Goal: Information Seeking & Learning: Learn about a topic

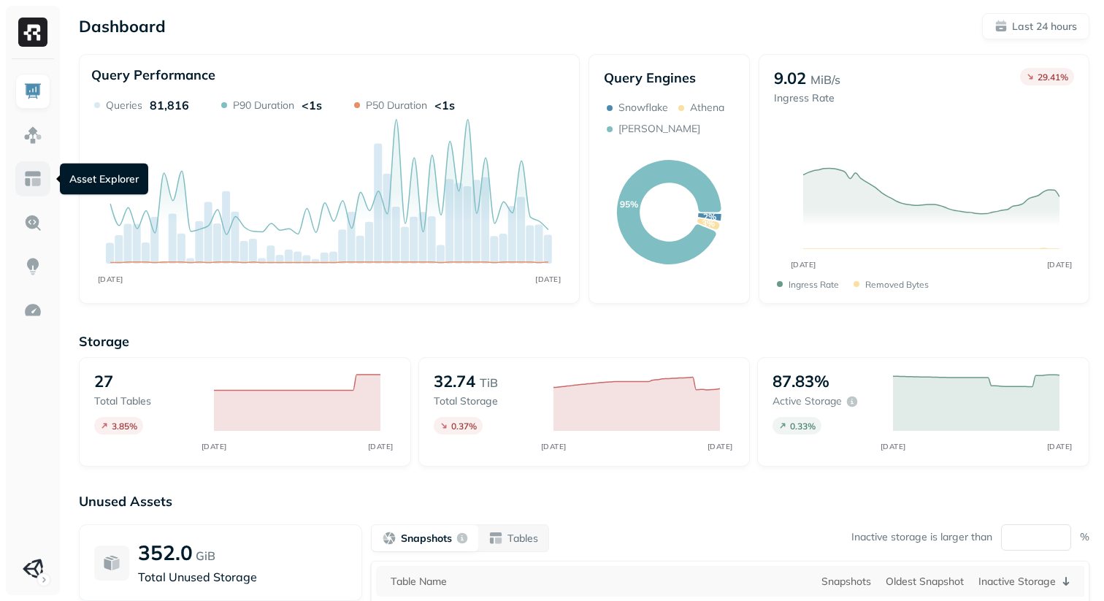
click at [32, 184] on img at bounding box center [32, 178] width 19 height 19
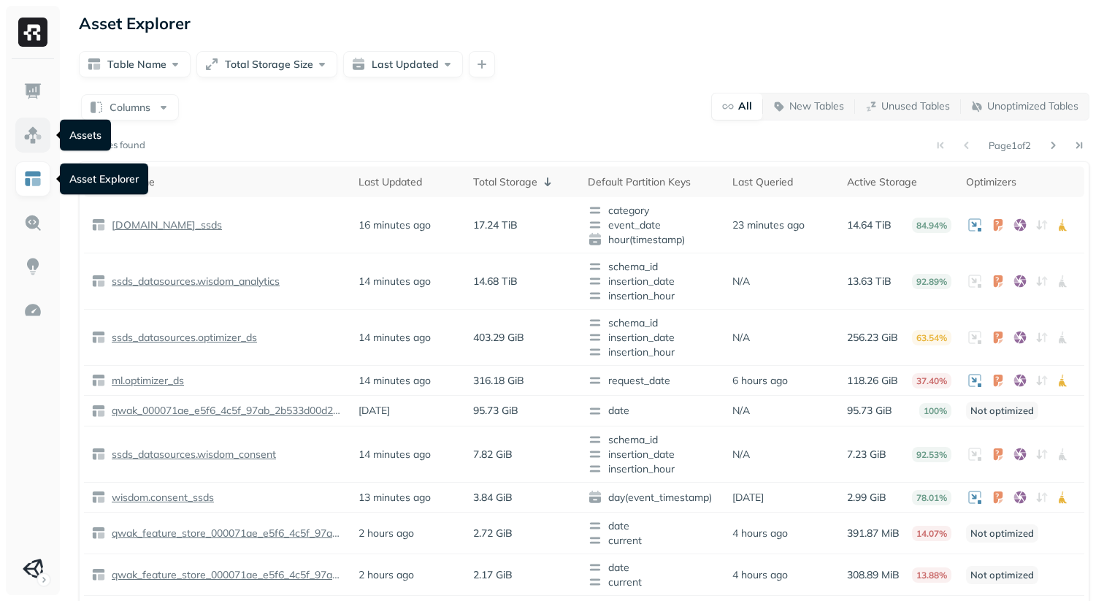
click at [29, 134] on img at bounding box center [32, 135] width 19 height 19
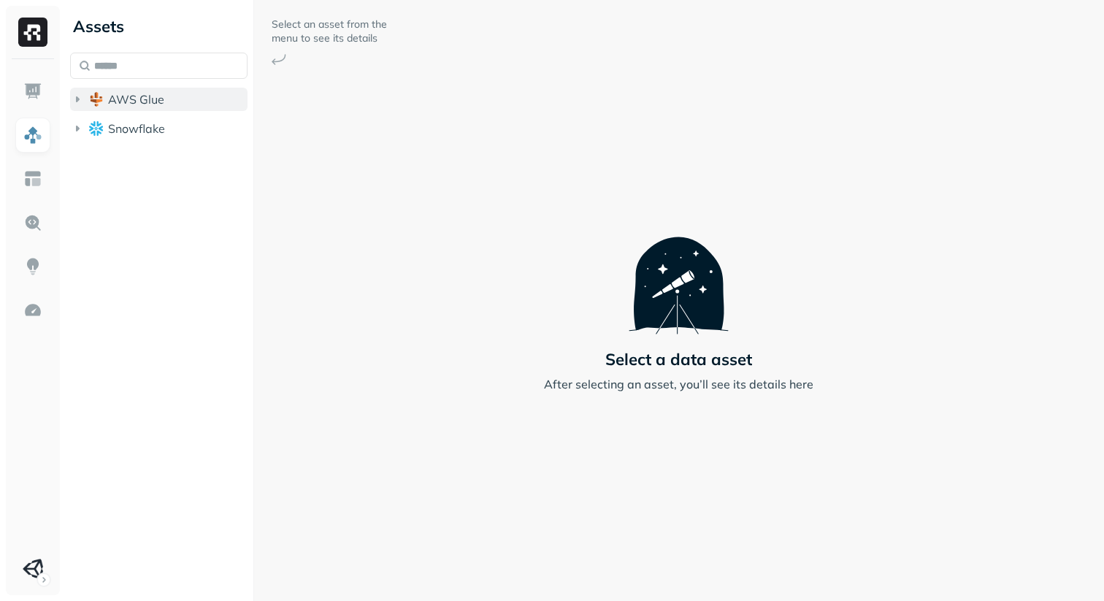
click at [155, 106] on span "AWS Glue" at bounding box center [136, 99] width 56 height 15
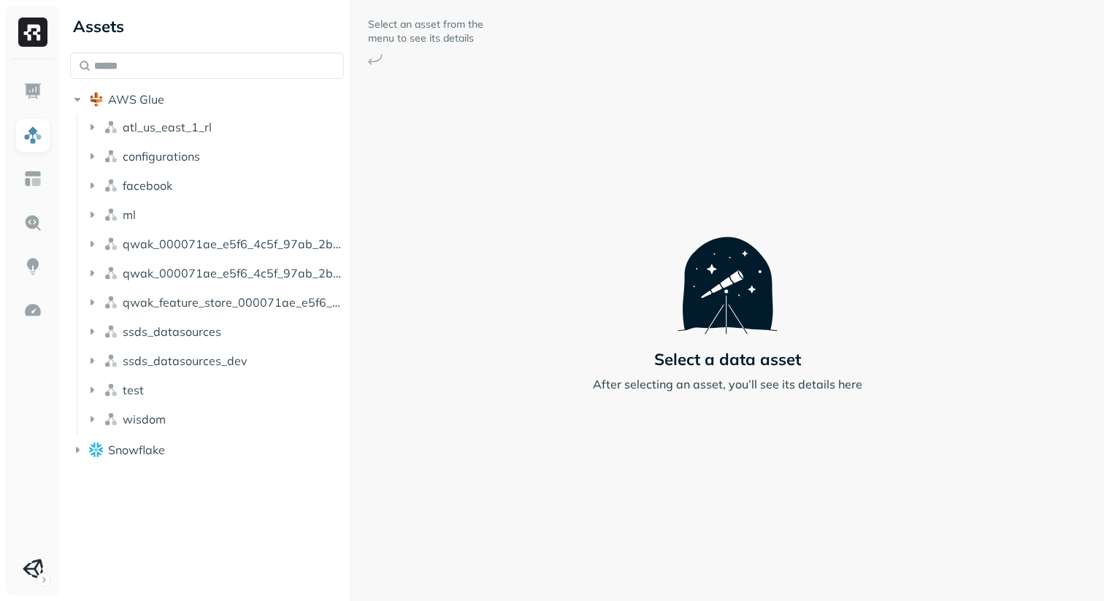
click at [351, 196] on div "Assets AWS Glue atl_us_east_1_rl configurations facebook ml qwak_000071ae_e5f6_…" at bounding box center [583, 300] width 1039 height 601
click at [41, 242] on ul at bounding box center [33, 330] width 36 height 512
click at [36, 207] on link at bounding box center [32, 222] width 35 height 35
click at [35, 211] on link at bounding box center [32, 222] width 35 height 35
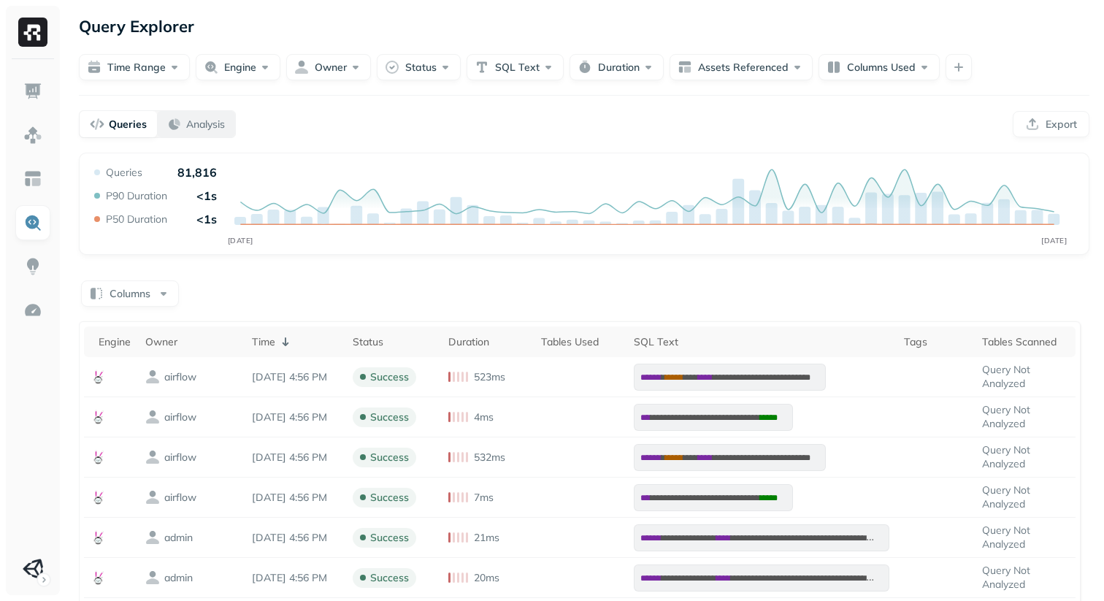
click at [205, 123] on p "Analysis" at bounding box center [205, 125] width 39 height 14
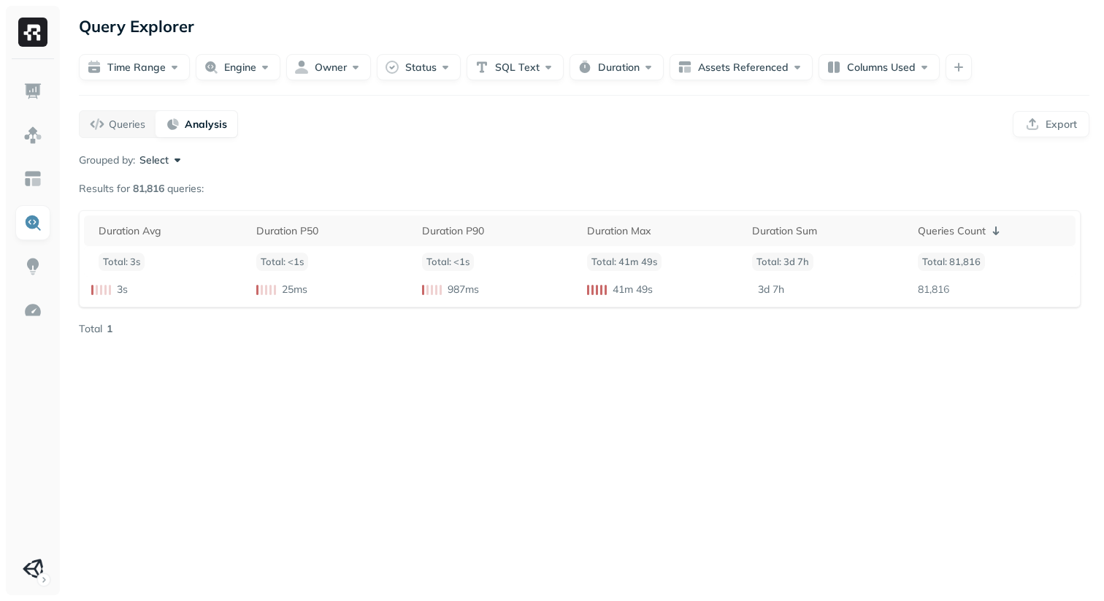
click at [162, 166] on button "Select" at bounding box center [161, 160] width 45 height 15
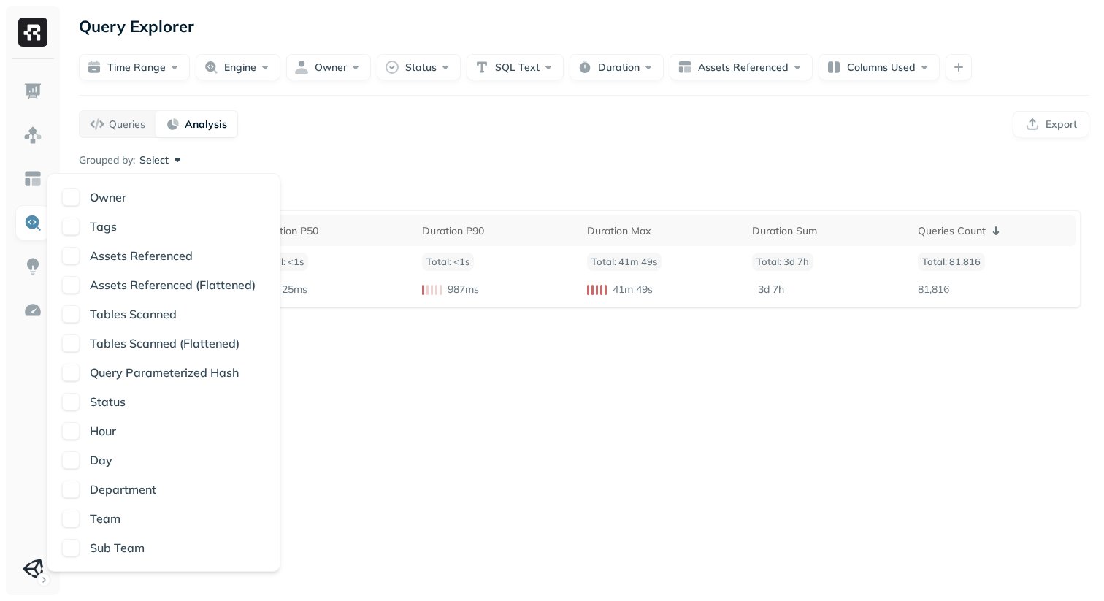
click at [361, 147] on div "Query Explorer Time Range Engine Owner Status SQL Text Duration Assets Referenc…" at bounding box center [583, 300] width 1039 height 601
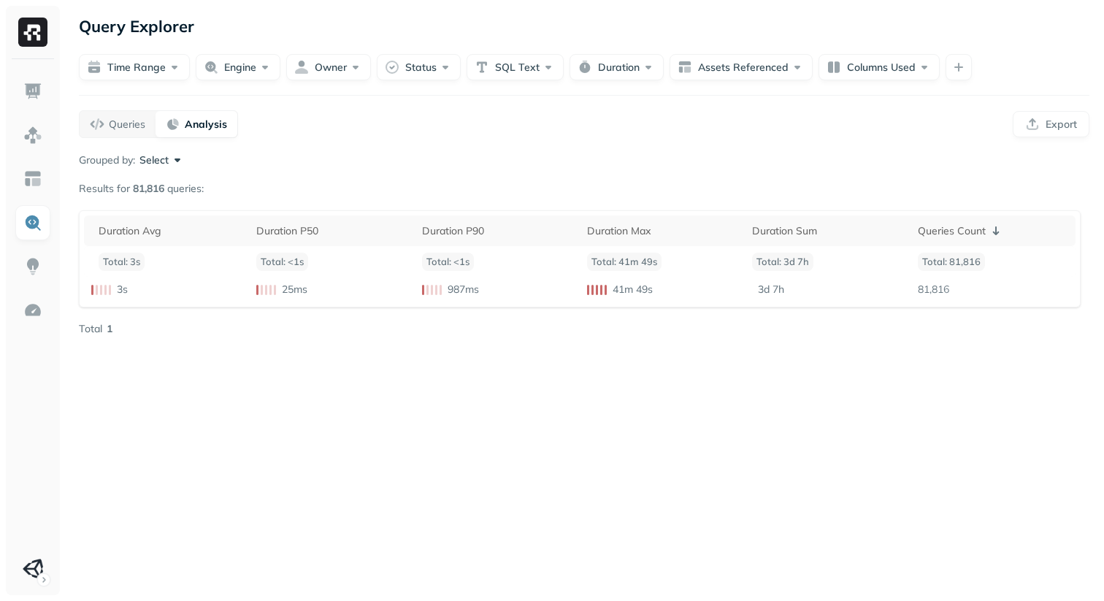
click at [499, 118] on div "Queries Analysis Export" at bounding box center [584, 124] width 1010 height 28
click at [177, 166] on button "Select" at bounding box center [161, 160] width 45 height 15
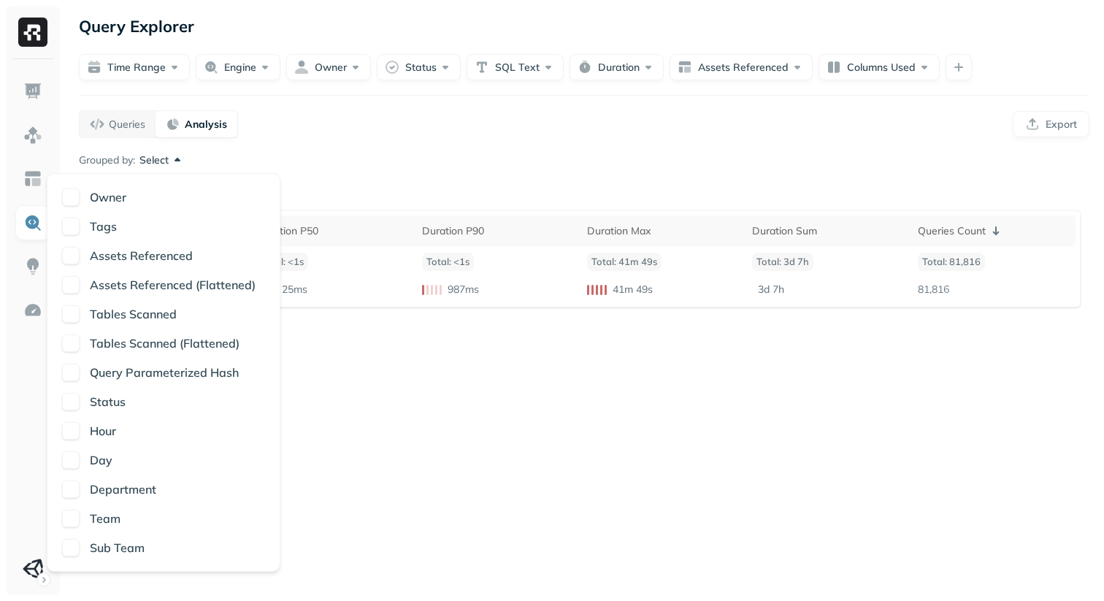
click at [171, 194] on div "Owner" at bounding box center [174, 197] width 181 height 18
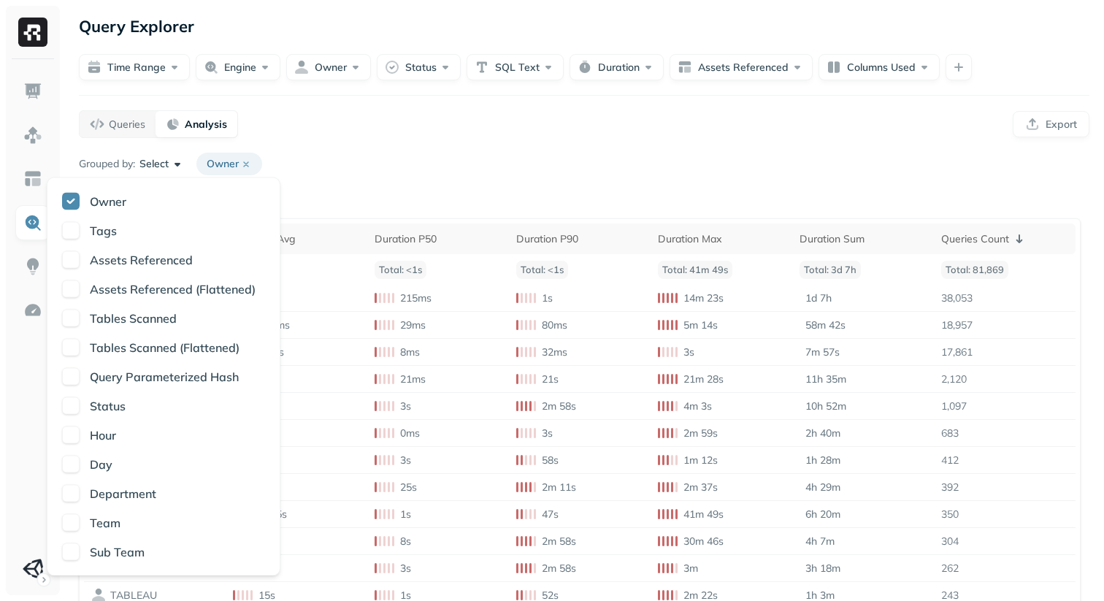
click at [351, 146] on div "Query Explorer Time Range Engine Owner Status SQL Text Duration Assets Referenc…" at bounding box center [583, 384] width 1039 height 769
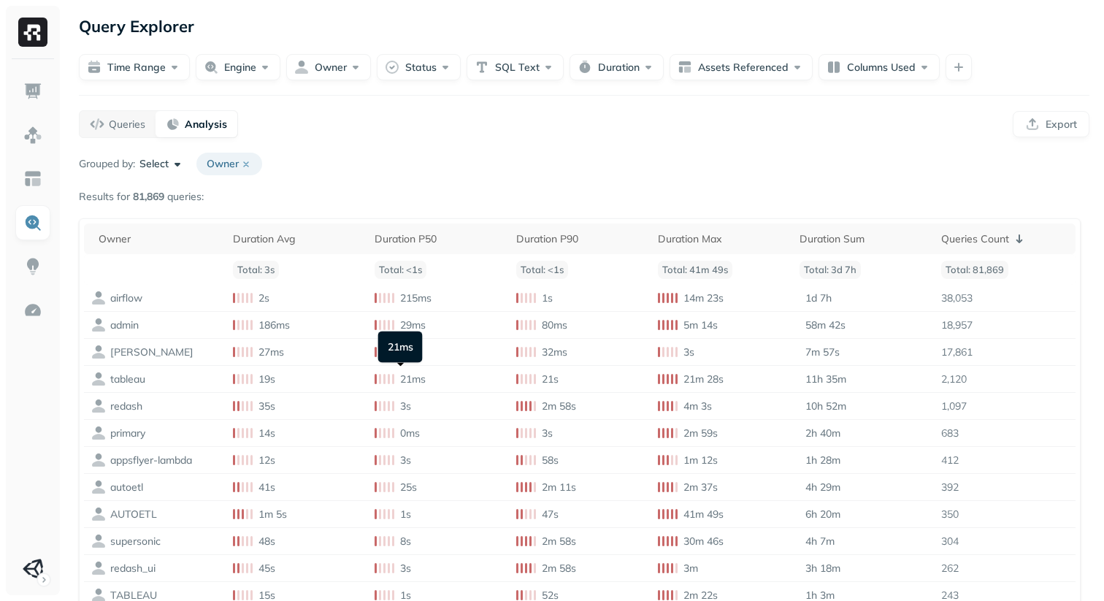
click at [518, 182] on div "Grouped by: Select Owner Results for 81,869 queries: Owner Duration Avg Duratio…" at bounding box center [584, 455] width 1010 height 604
click at [529, 169] on div "Grouped by: Select Owner" at bounding box center [584, 164] width 1010 height 23
click at [337, 169] on div "Grouped by: Select Owner" at bounding box center [584, 164] width 1010 height 23
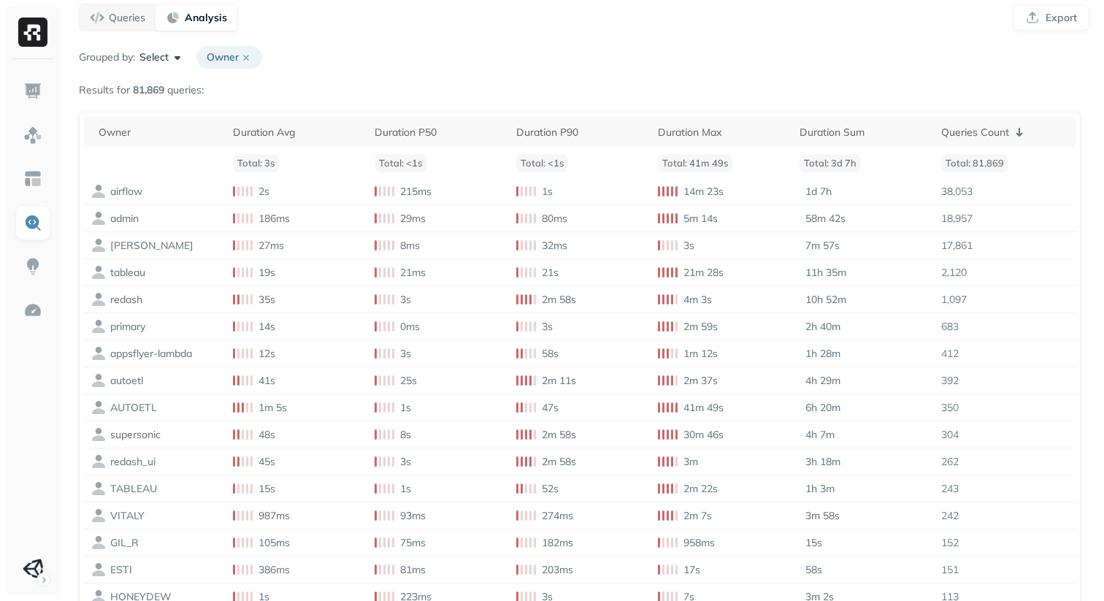
scroll to position [123, 0]
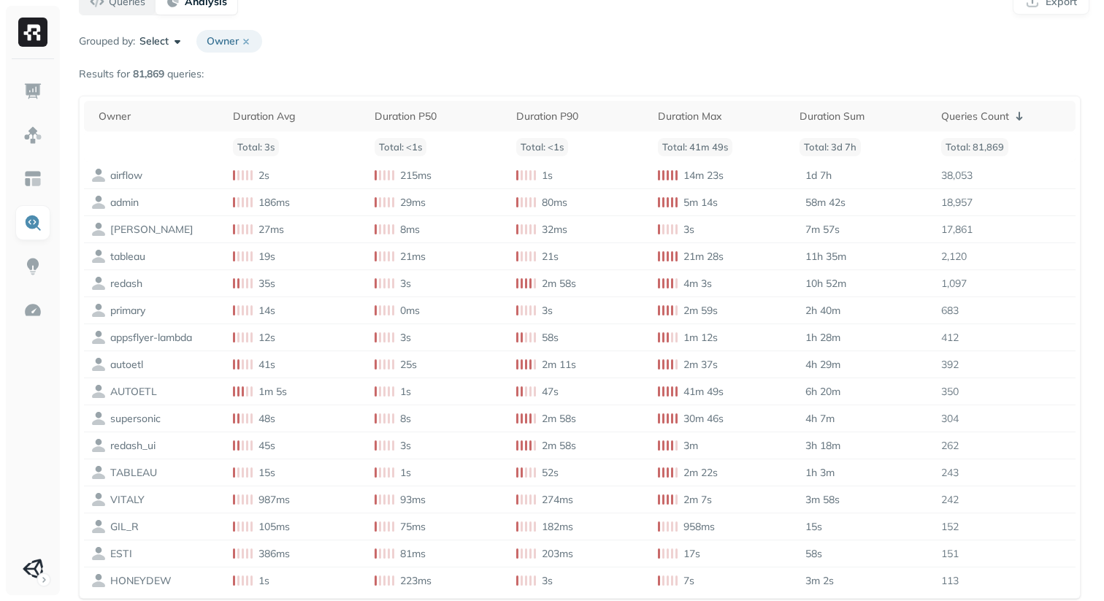
click at [122, 3] on p "Queries" at bounding box center [127, 2] width 36 height 14
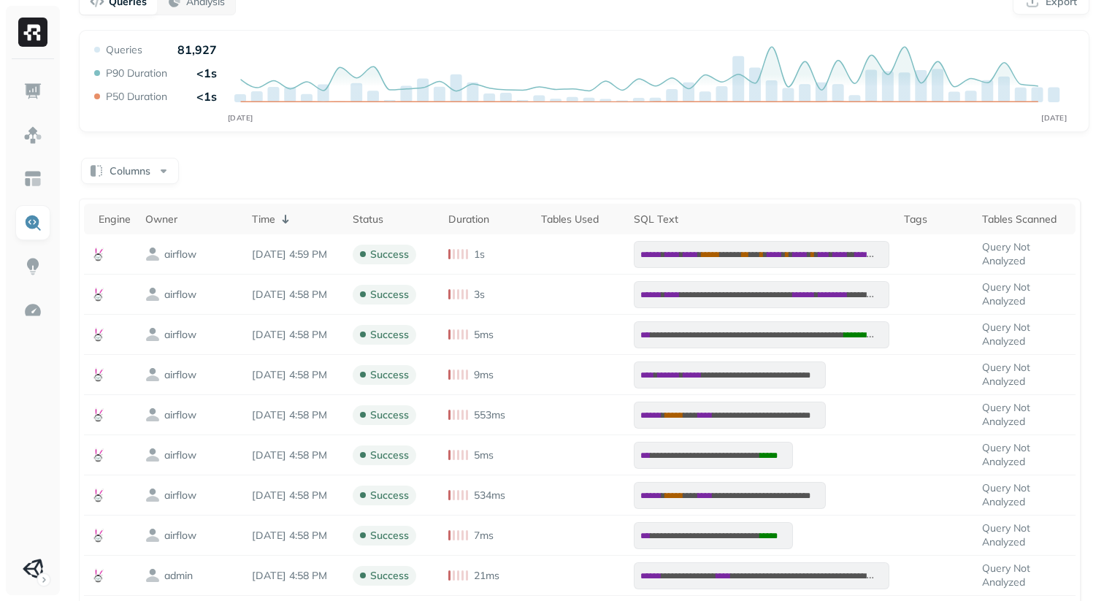
scroll to position [0, 0]
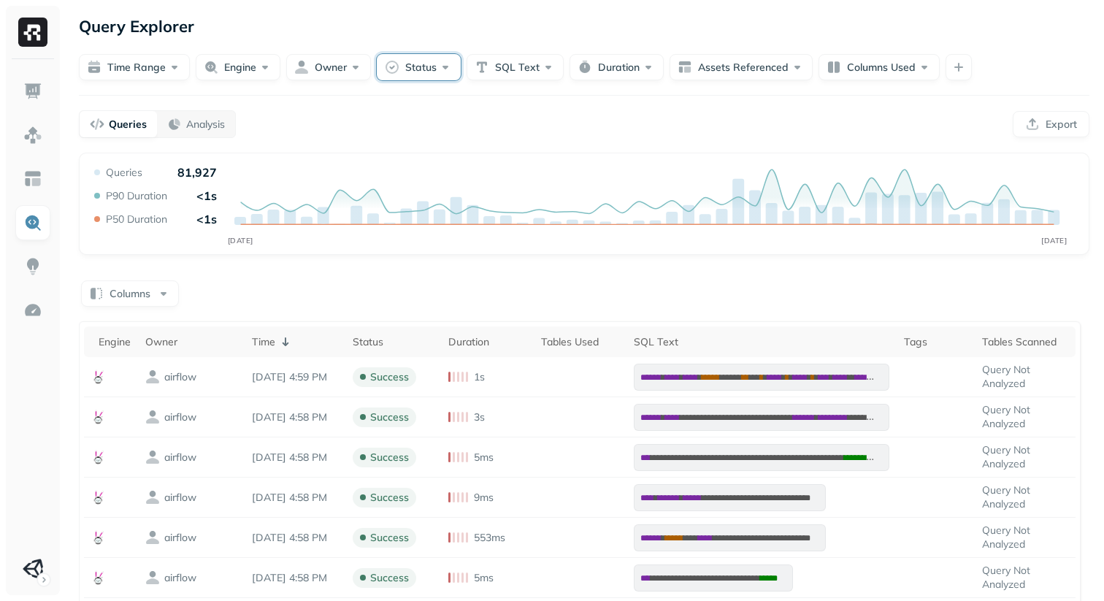
click at [450, 58] on button "Status" at bounding box center [419, 67] width 84 height 26
click at [326, 230] on div "ERROR" at bounding box center [418, 219] width 203 height 26
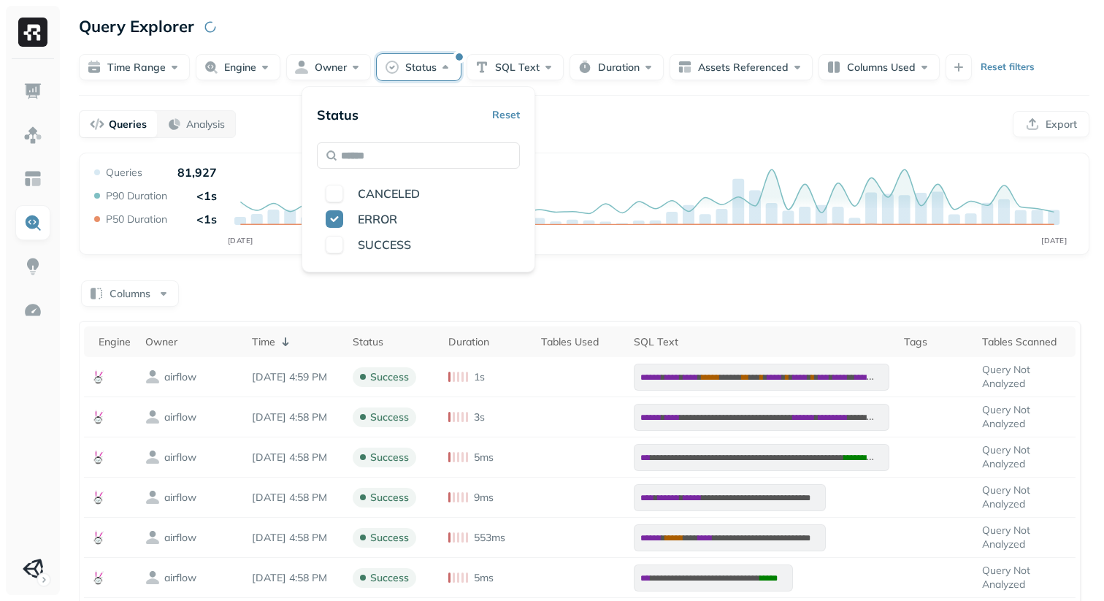
click at [277, 264] on div "**********" at bounding box center [584, 596] width 1010 height 886
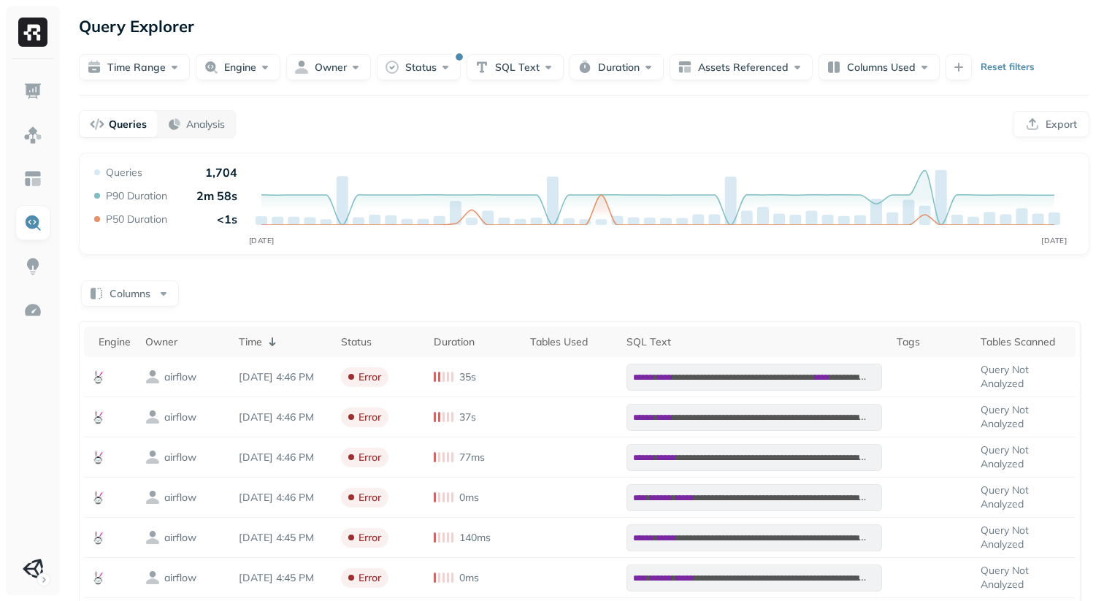
click at [448, 281] on div "Columns" at bounding box center [584, 292] width 1010 height 28
click at [416, 53] on form "Time Range Engine Owner Status SQL Text Duration Assets Referenced Columns Used…" at bounding box center [584, 59] width 1010 height 41
click at [416, 58] on button "Status" at bounding box center [419, 67] width 84 height 26
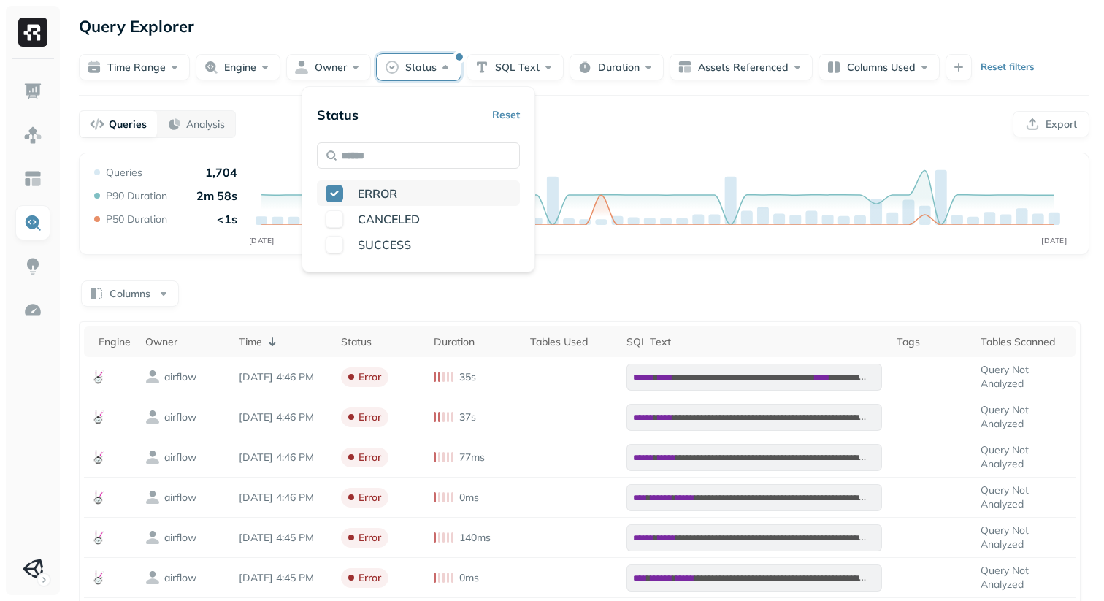
click at [340, 194] on button "button" at bounding box center [335, 194] width 18 height 18
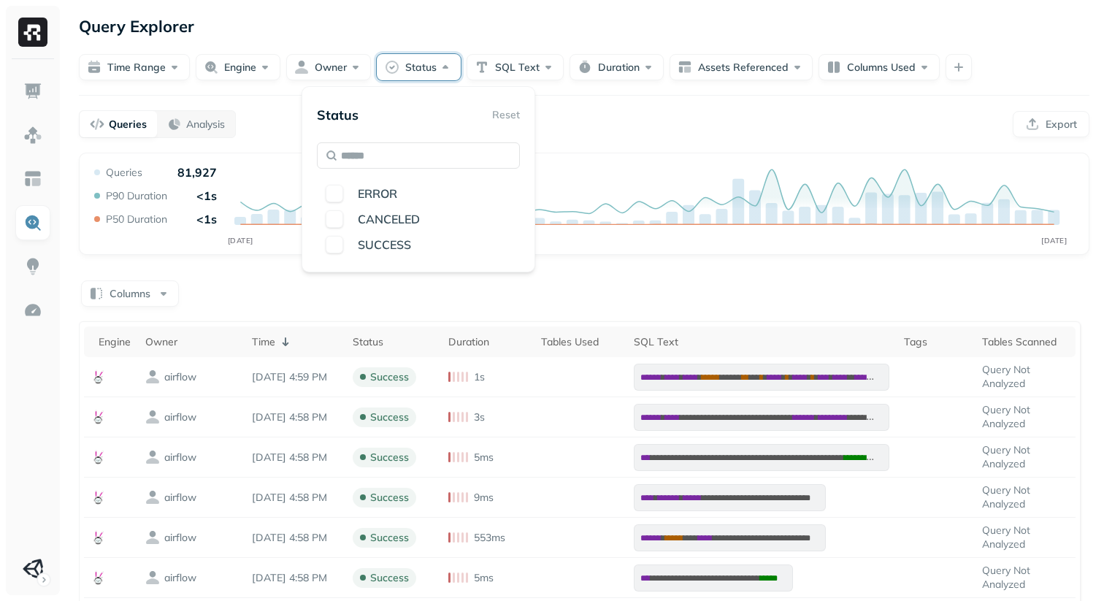
click at [634, 128] on div "Queries Analysis Export" at bounding box center [584, 124] width 1010 height 28
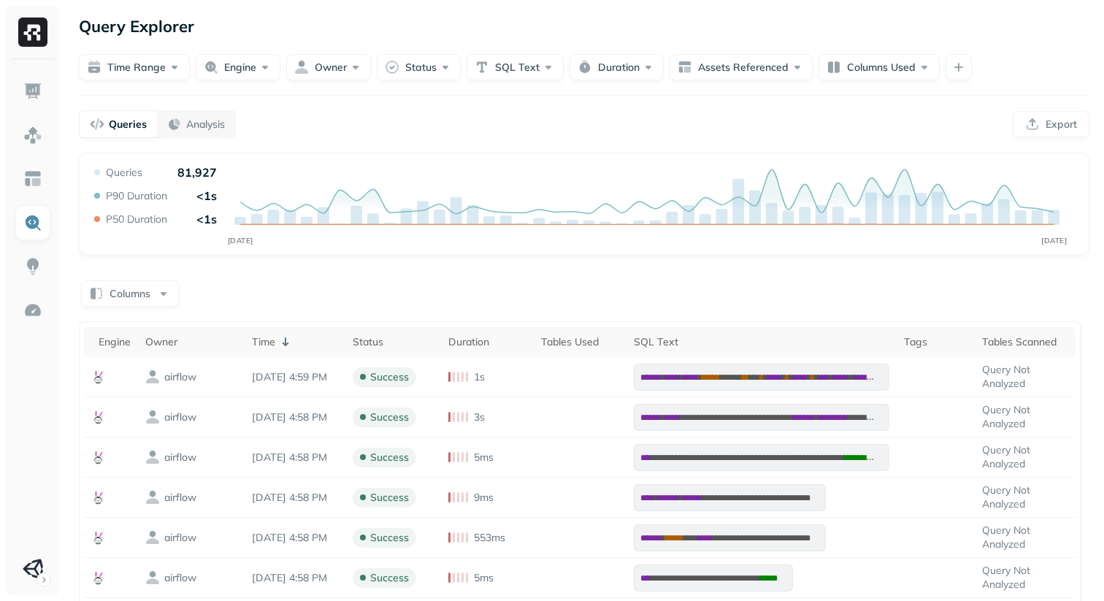
click at [556, 123] on div "Queries Analysis Export" at bounding box center [584, 124] width 1010 height 28
click at [154, 282] on button "Columns" at bounding box center [130, 293] width 98 height 26
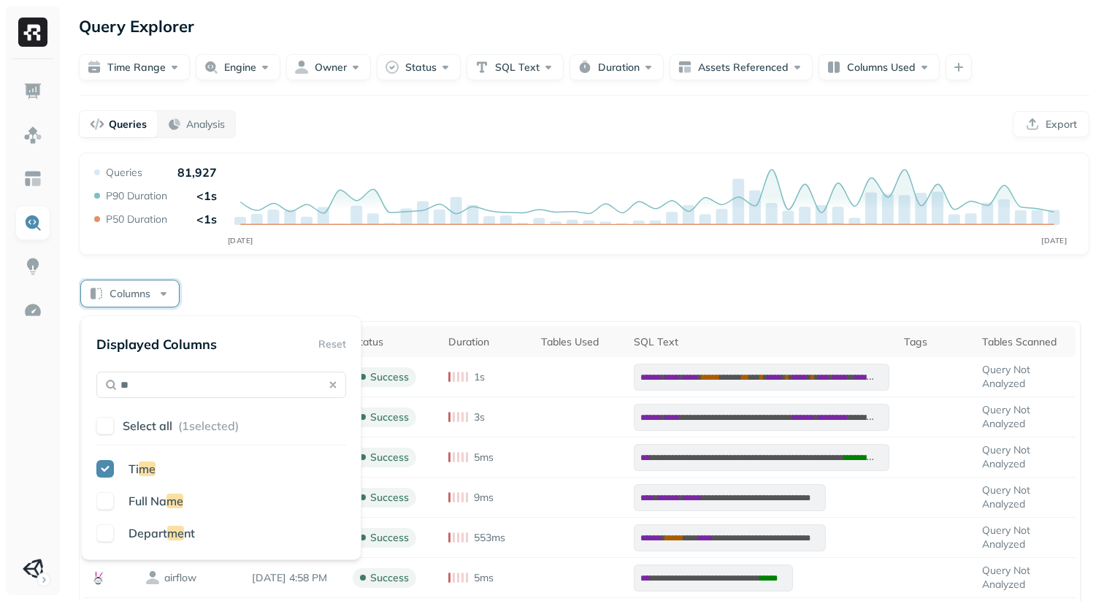
type input "***"
type input "*****"
type input "***"
click at [282, 264] on div "**********" at bounding box center [584, 596] width 1010 height 886
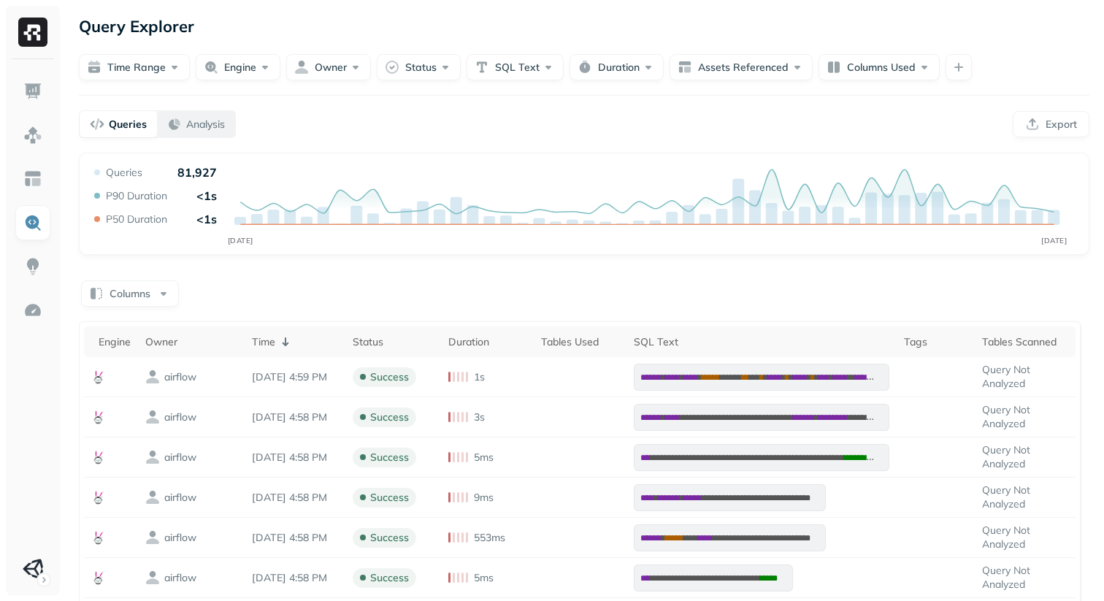
click at [204, 118] on p "Analysis" at bounding box center [205, 125] width 39 height 14
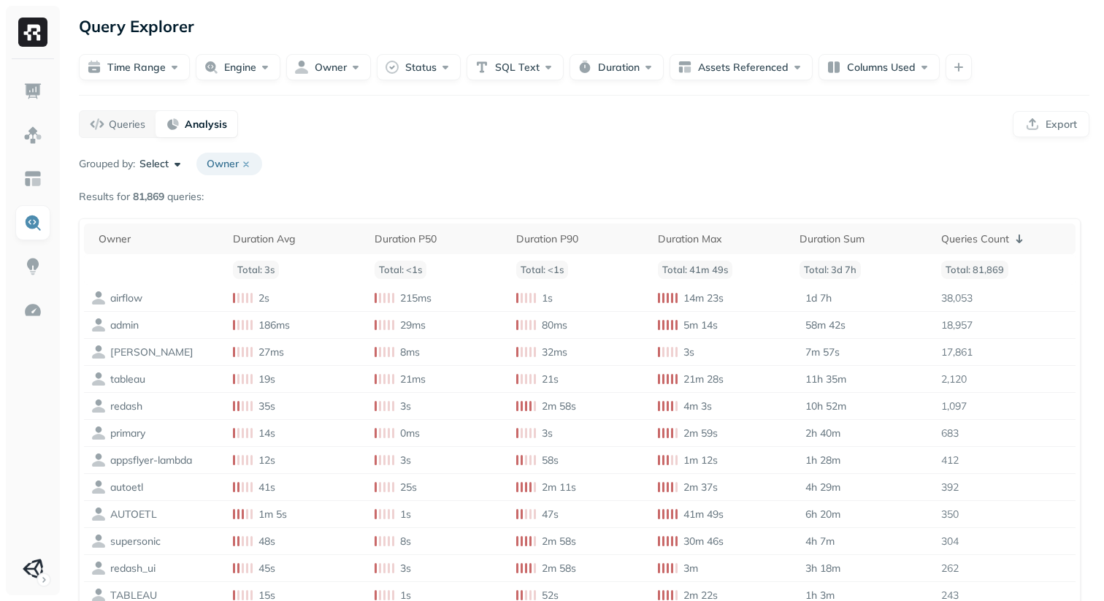
click at [313, 172] on div "Grouped by: Select Owner" at bounding box center [584, 164] width 1010 height 23
